Goal: Check status

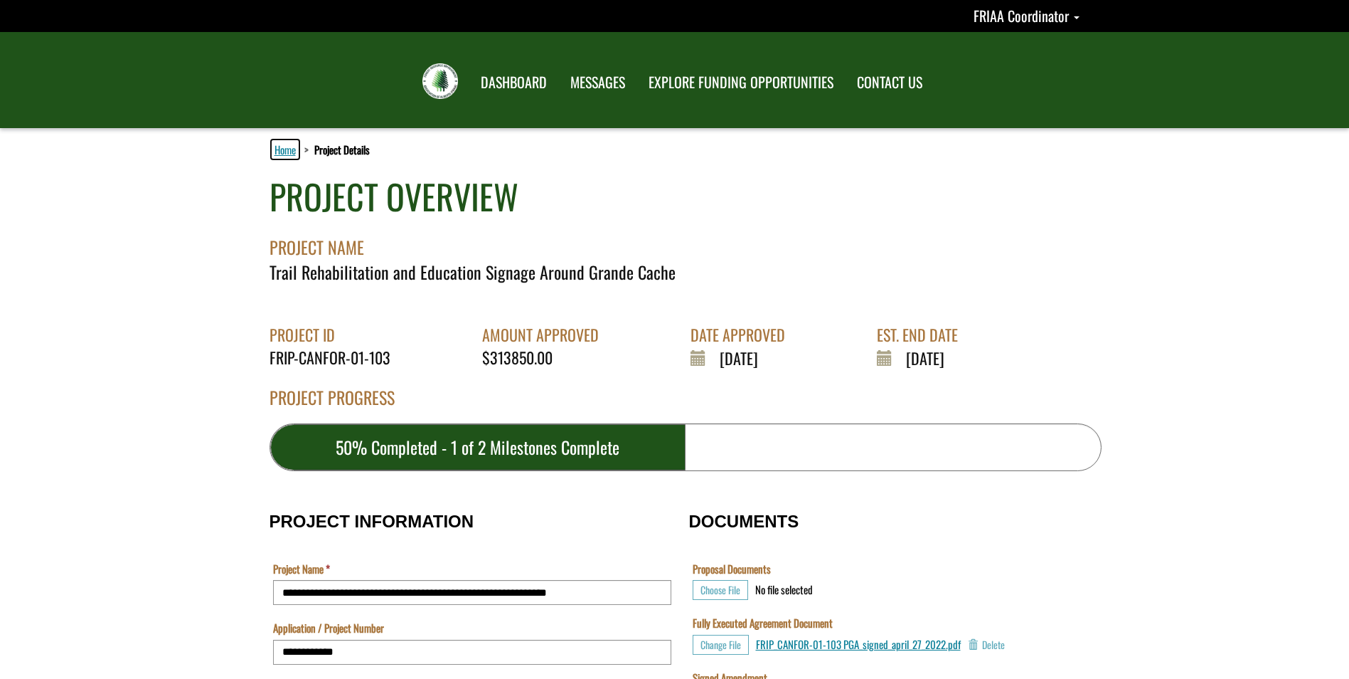
click at [285, 149] on link "Home" at bounding box center [285, 149] width 27 height 18
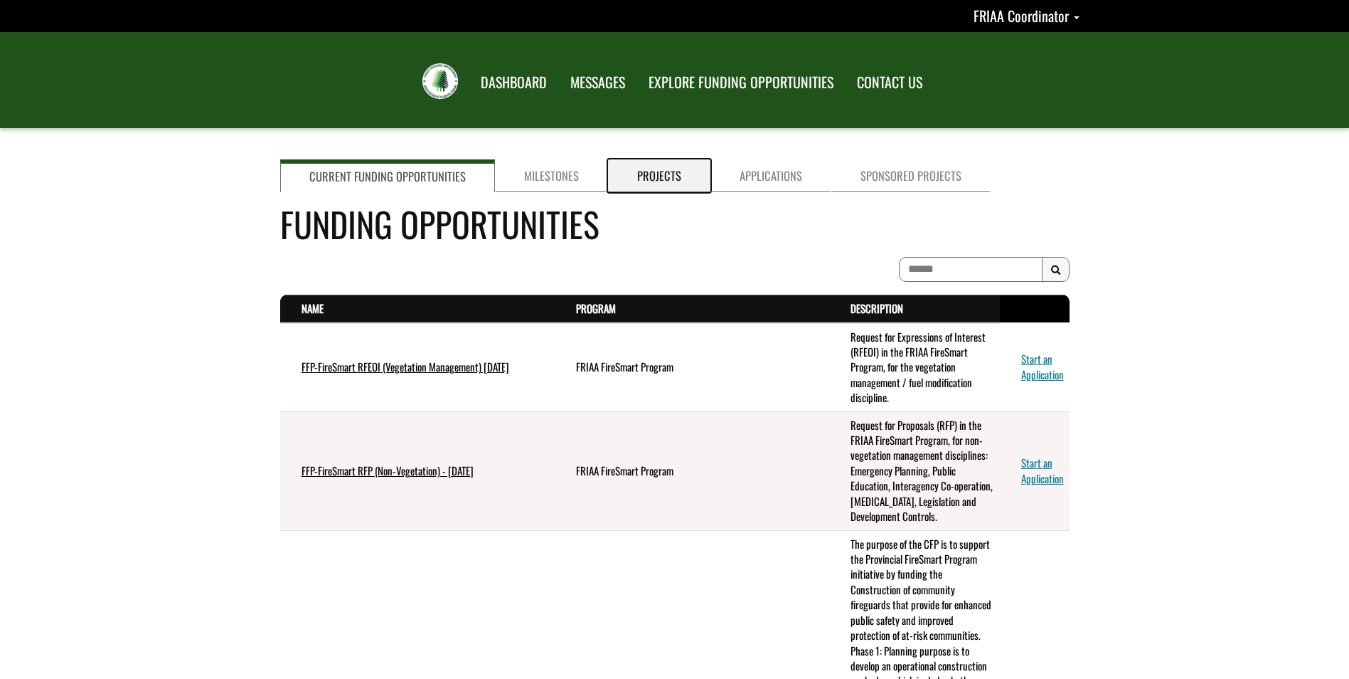
click at [648, 172] on link "Projects" at bounding box center [659, 175] width 102 height 33
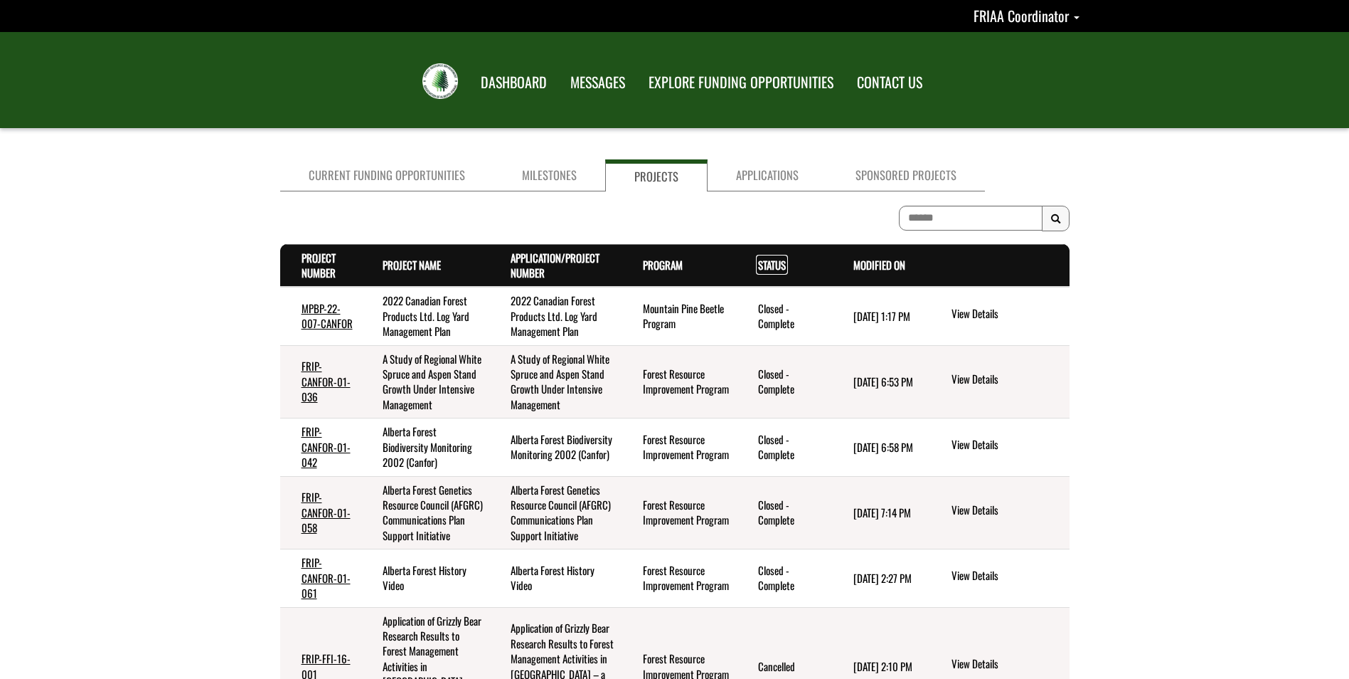
click at [778, 263] on link "Status . sort descending" at bounding box center [772, 265] width 28 height 16
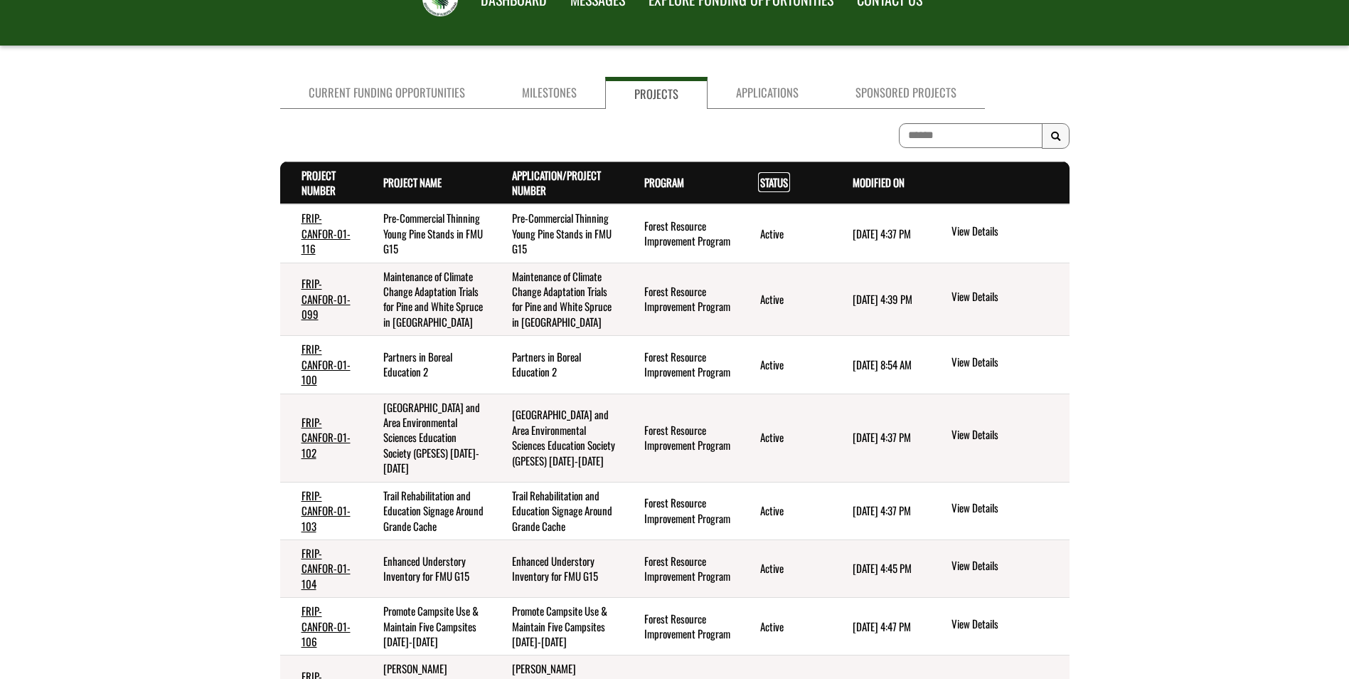
scroll to position [213, 0]
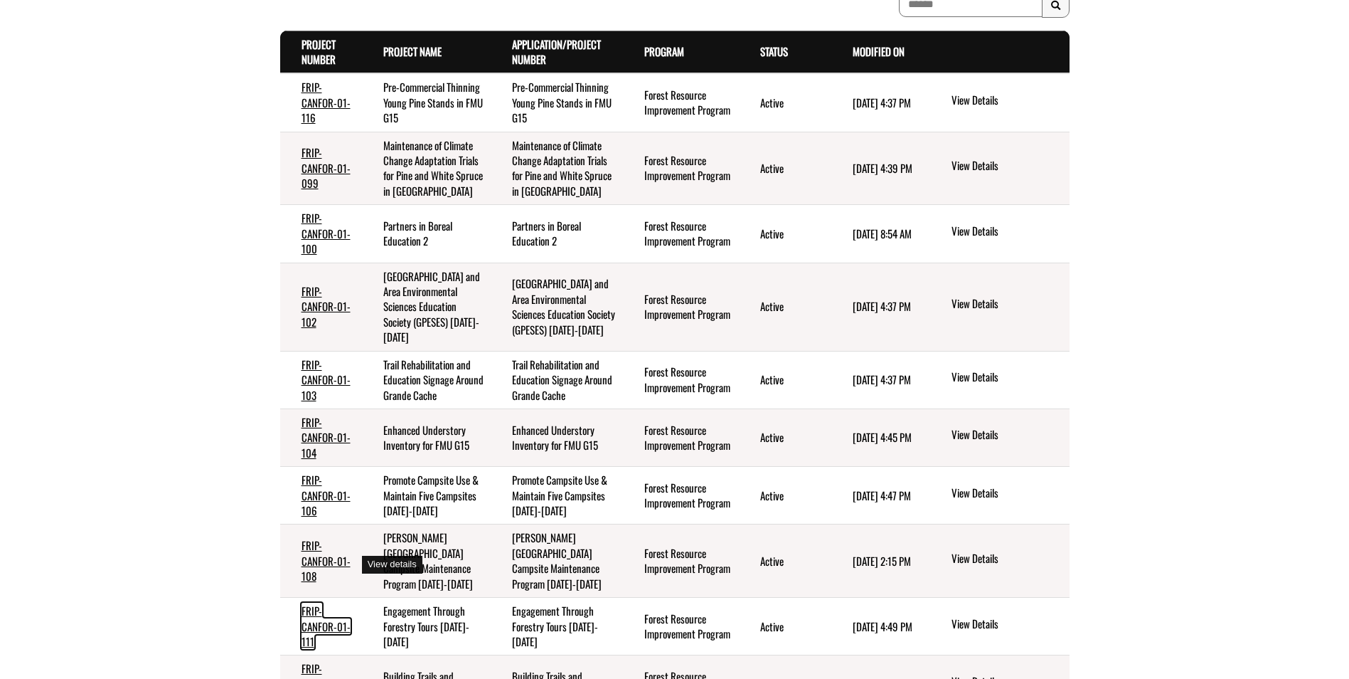
click at [317, 603] on link "FRIP-CANFOR-01-111" at bounding box center [326, 626] width 49 height 46
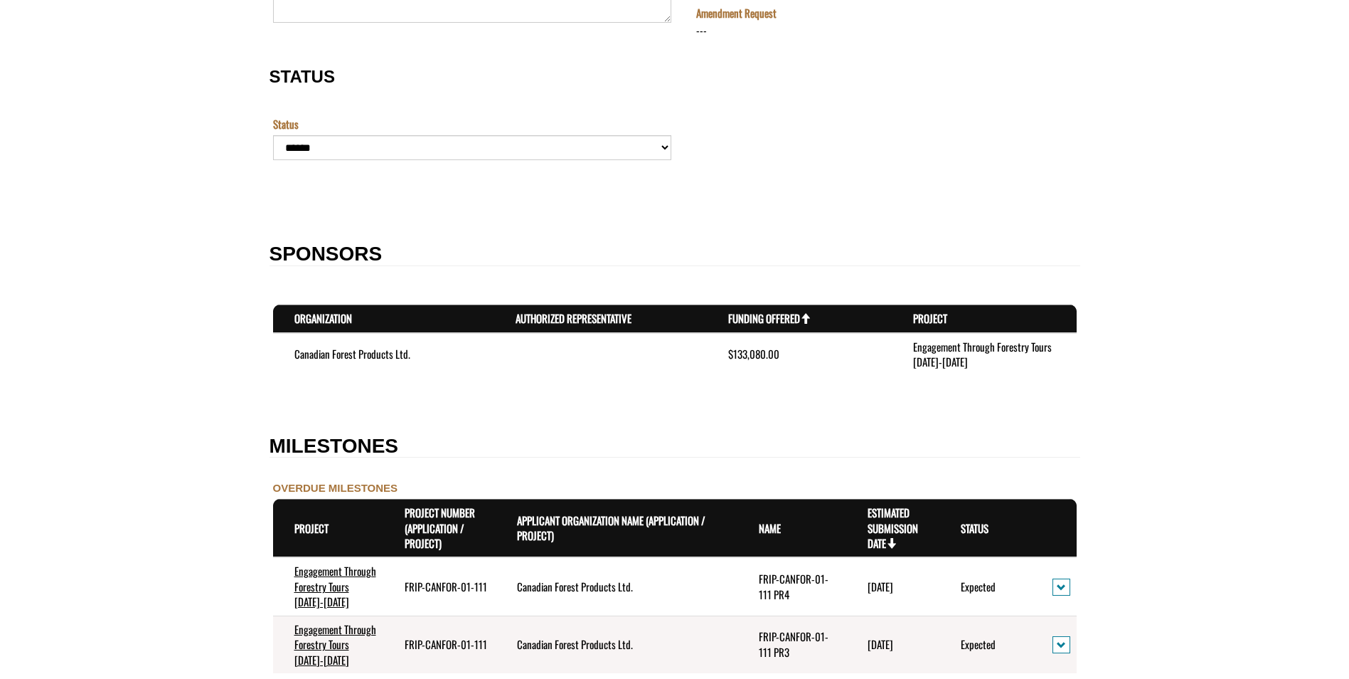
scroll to position [1209, 0]
